Goal: Task Accomplishment & Management: Use online tool/utility

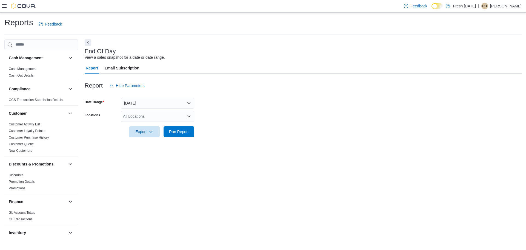
click at [149, 114] on div "All Locations" at bounding box center [157, 116] width 73 height 11
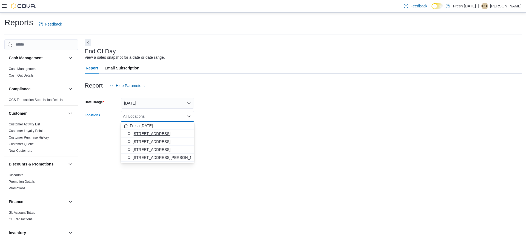
click at [155, 135] on span "[STREET_ADDRESS]" at bounding box center [152, 133] width 38 height 5
click at [285, 126] on div at bounding box center [303, 124] width 437 height 4
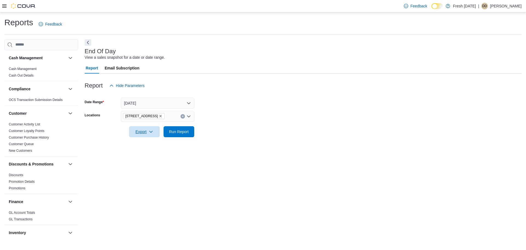
drag, startPoint x: 146, startPoint y: 131, endPoint x: 172, endPoint y: 148, distance: 31.2
click at [146, 131] on span "Export" at bounding box center [144, 131] width 24 height 11
click at [152, 157] on button "Export to Pdf" at bounding box center [145, 153] width 31 height 11
